Goal: Find specific page/section: Find specific page/section

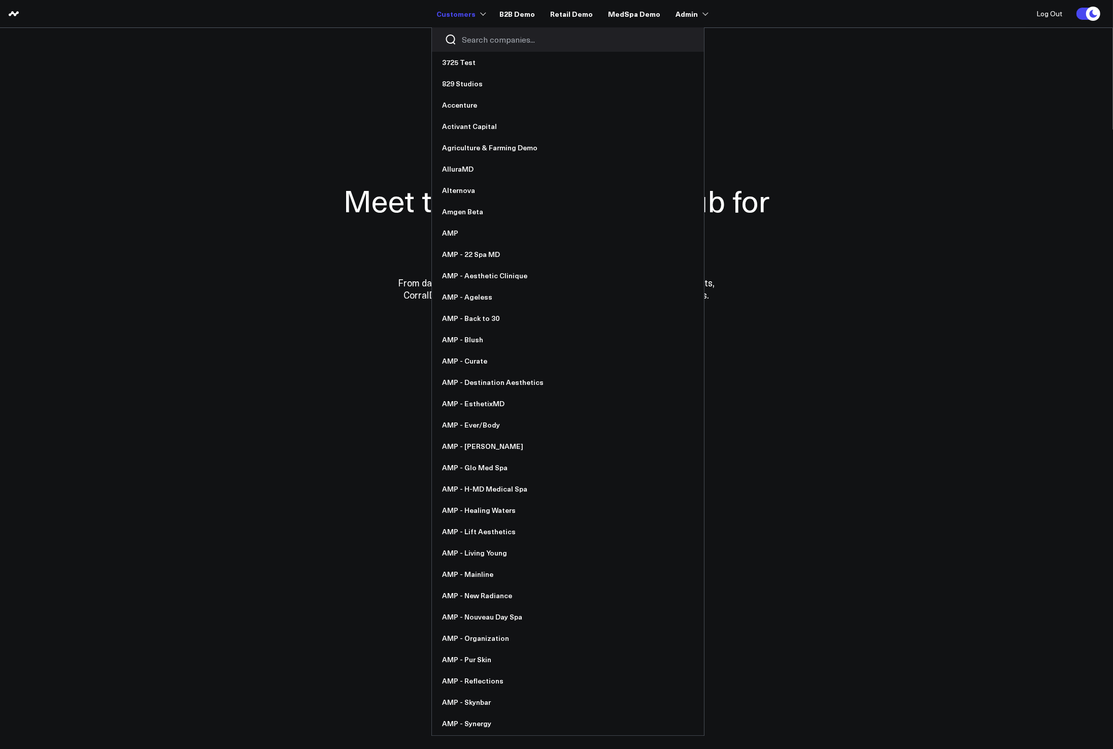
click at [472, 36] on input "Search companies input" at bounding box center [576, 39] width 229 height 11
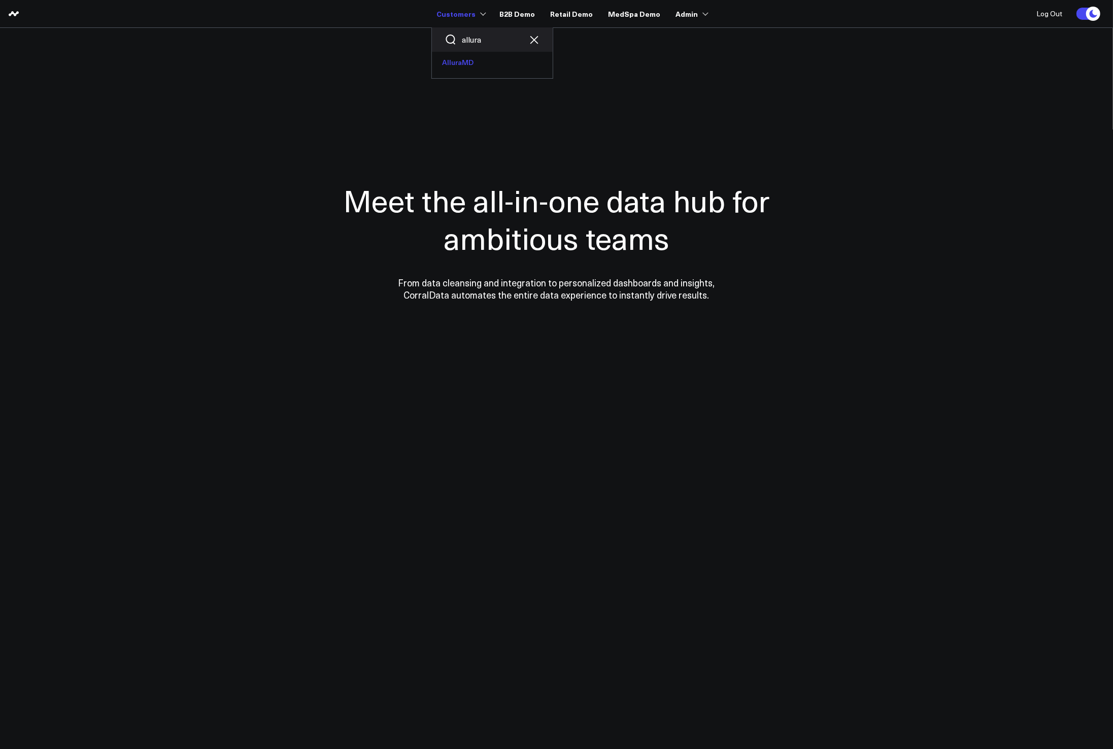
type input "allura"
click at [465, 55] on link "AlluraMD" at bounding box center [492, 62] width 121 height 21
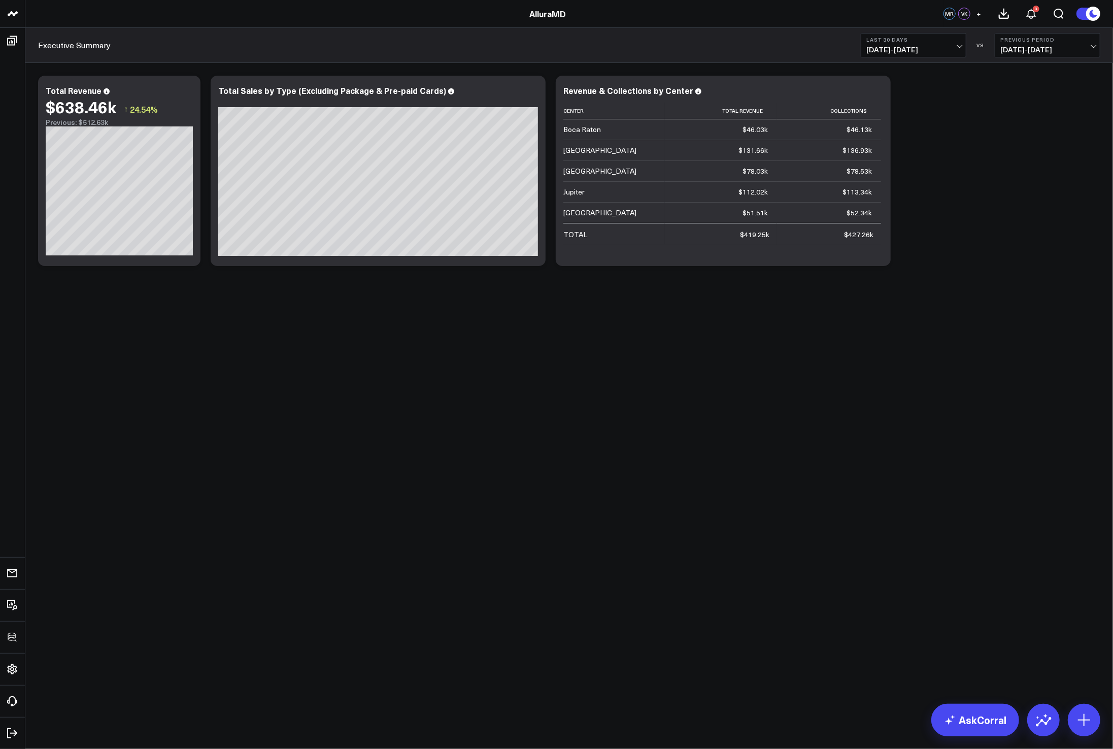
click at [845, 379] on body "3725 Test 829 Studios Accenture Activant Capital Agriculture & Farming Demo All…" at bounding box center [556, 374] width 1113 height 749
click at [719, 395] on body "3725 Test 829 Studios Accenture Activant Capital Agriculture & Farming Demo All…" at bounding box center [556, 374] width 1113 height 749
click at [483, 511] on body "3725 Test 829 Studios Accenture Activant Capital Agriculture & Farming Demo All…" at bounding box center [556, 374] width 1113 height 749
